Goal: Task Accomplishment & Management: Complete application form

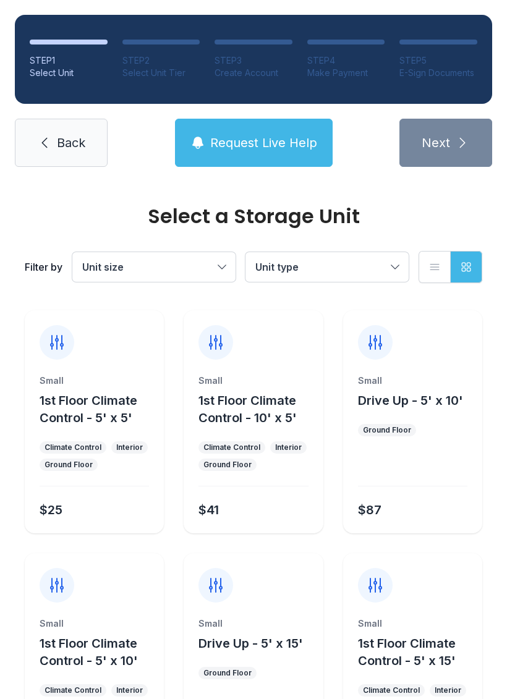
click at [385, 266] on span "Unit type" at bounding box center [320, 267] width 131 height 15
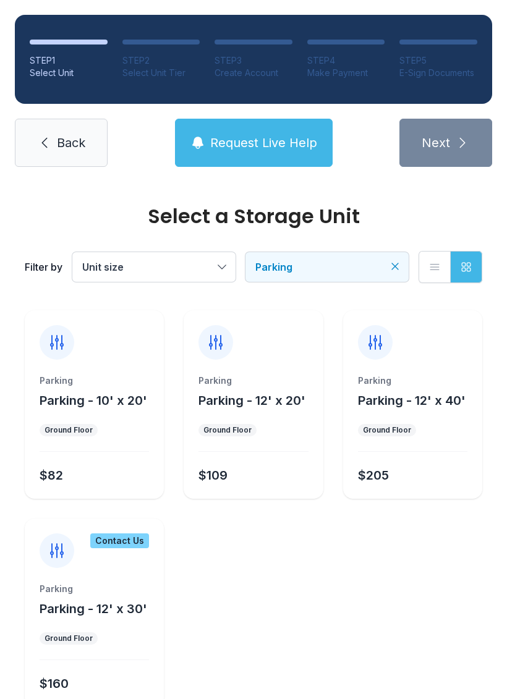
click at [83, 378] on div "Parking" at bounding box center [94, 380] width 109 height 12
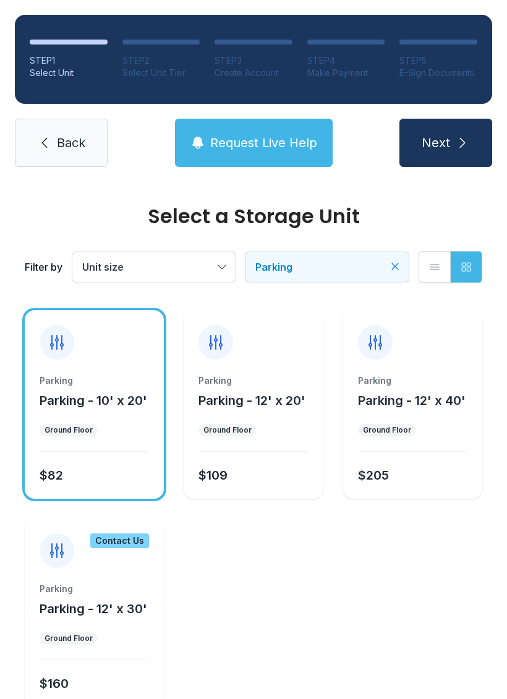
click at [447, 132] on button "Next" at bounding box center [445, 143] width 93 height 48
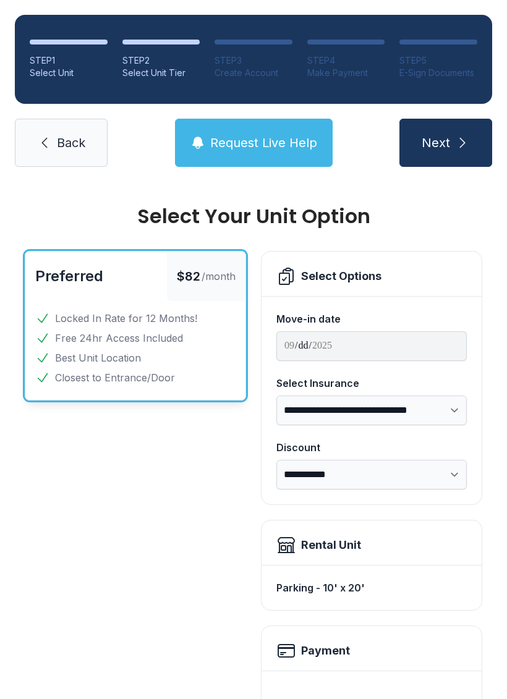
click at [66, 156] on link "Back" at bounding box center [61, 143] width 93 height 48
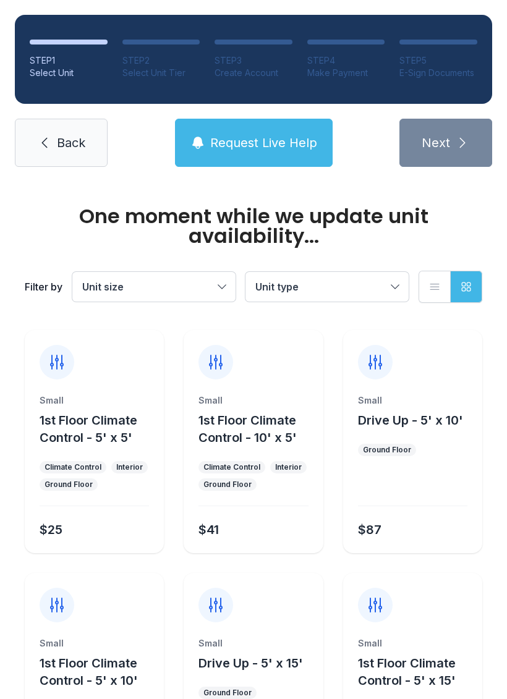
click at [61, 137] on span "Back" at bounding box center [71, 142] width 28 height 17
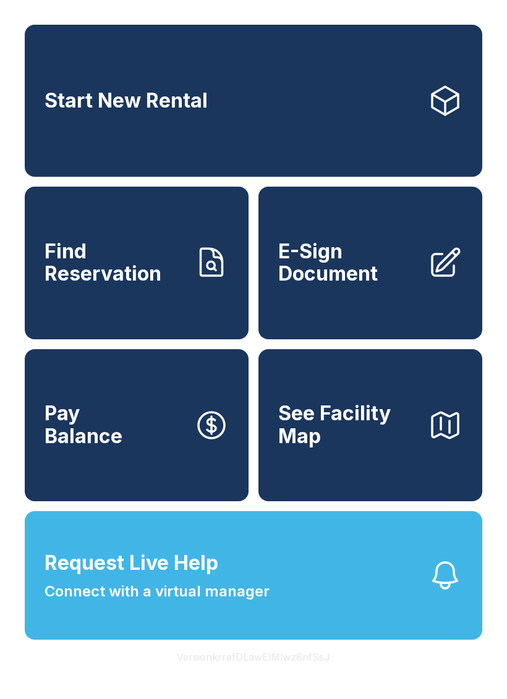
click at [365, 263] on span "E-Sign Document" at bounding box center [348, 262] width 140 height 45
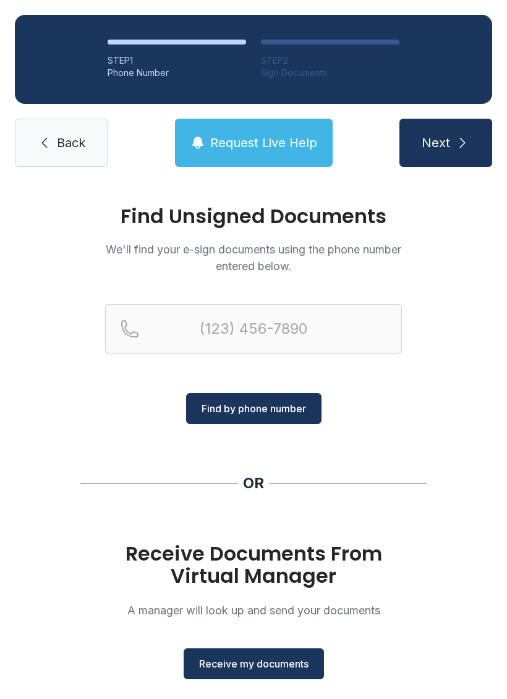
click at [253, 651] on button "Receive my documents" at bounding box center [254, 663] width 140 height 31
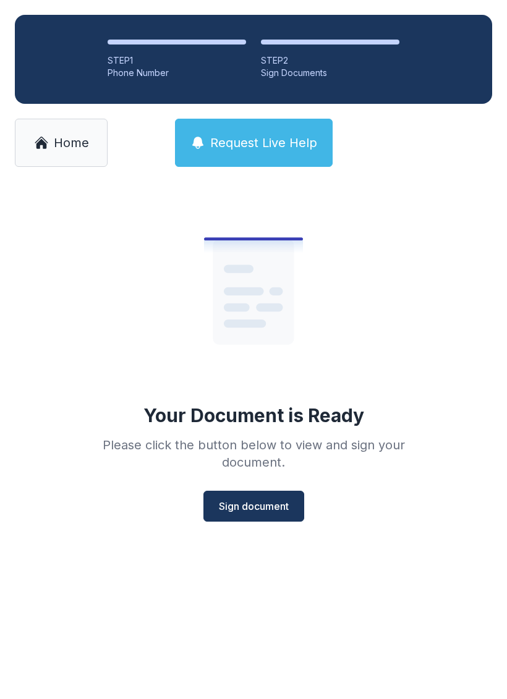
click at [263, 495] on button "Sign document" at bounding box center [253, 506] width 101 height 31
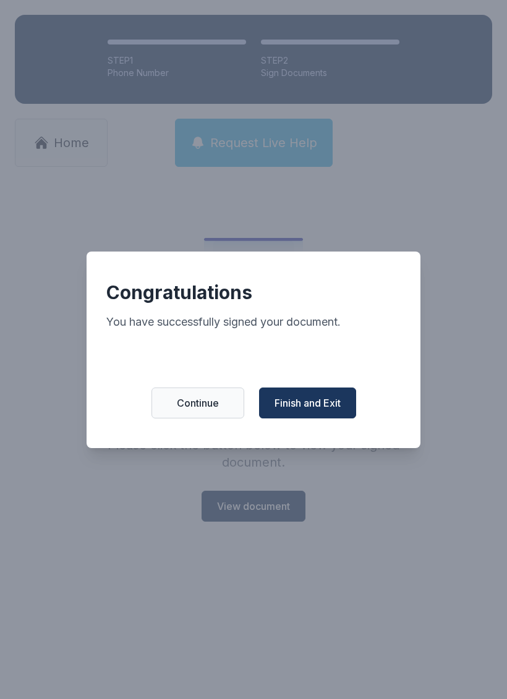
click at [311, 403] on span "Finish and Exit" at bounding box center [307, 403] width 66 height 15
